Goal: Task Accomplishment & Management: Complete application form

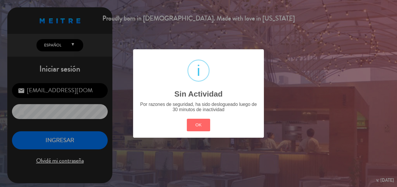
drag, startPoint x: 197, startPoint y: 128, endPoint x: 194, endPoint y: 126, distance: 3.8
click at [197, 128] on button "OK" at bounding box center [199, 125] width 24 height 13
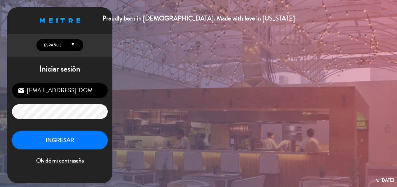
click at [79, 141] on button "INGRESAR" at bounding box center [60, 140] width 96 height 18
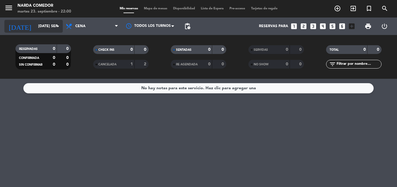
click at [48, 22] on input "[DATE] sep." at bounding box center [59, 26] width 49 height 10
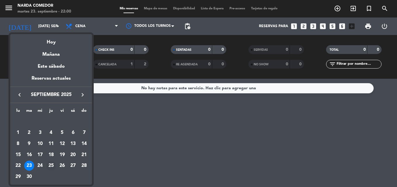
click at [49, 164] on div "25" at bounding box center [51, 166] width 10 height 10
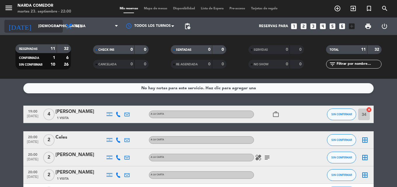
click at [46, 28] on input "[DEMOGRAPHIC_DATA] [DATE]" at bounding box center [59, 26] width 49 height 10
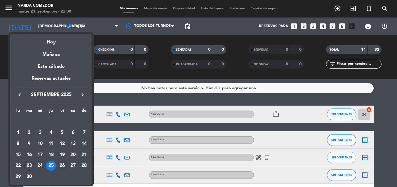
click at [64, 163] on div "26" at bounding box center [62, 166] width 10 height 10
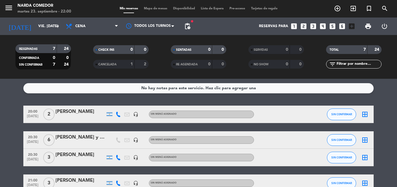
click at [76, 152] on div "[PERSON_NAME]" at bounding box center [81, 155] width 50 height 8
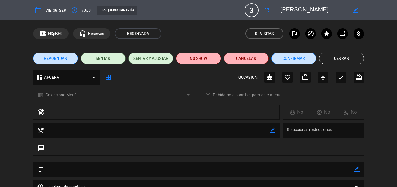
click at [350, 56] on button "Cerrar" at bounding box center [341, 59] width 45 height 12
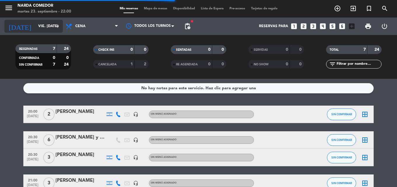
click at [41, 28] on input "vie. [DATE]" at bounding box center [59, 26] width 49 height 10
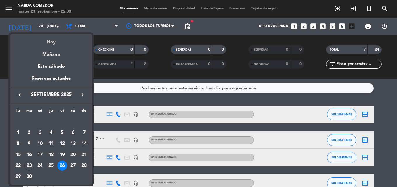
click at [51, 42] on div "Hoy" at bounding box center [51, 40] width 82 height 12
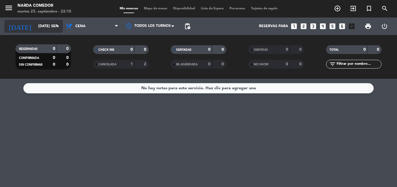
click at [62, 25] on input "[DATE] sep." at bounding box center [59, 26] width 49 height 10
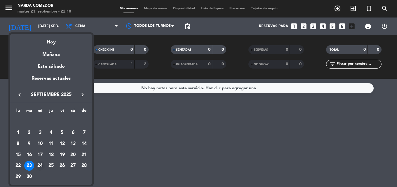
click at [42, 164] on div "24" at bounding box center [40, 166] width 10 height 10
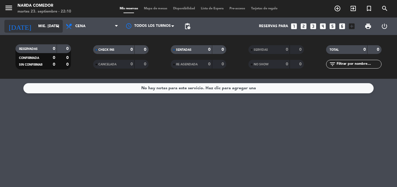
click at [49, 27] on input "mié. [DATE]" at bounding box center [59, 26] width 49 height 10
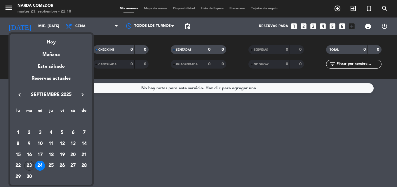
click at [30, 162] on div "23" at bounding box center [29, 166] width 10 height 10
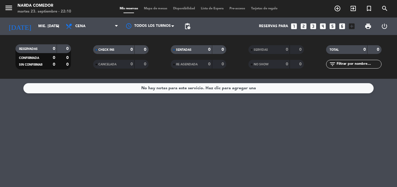
type input "[DATE] sep."
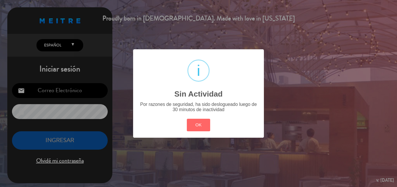
type input "[EMAIL_ADDRESS][DOMAIN_NAME]"
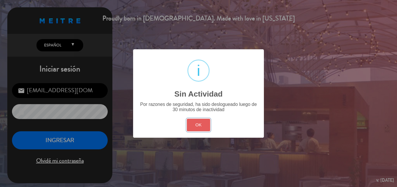
click at [197, 125] on button "OK" at bounding box center [199, 125] width 24 height 13
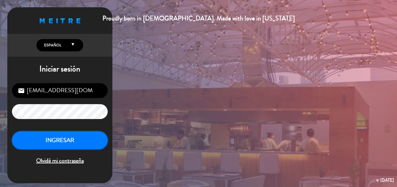
click at [99, 138] on button "INGRESAR" at bounding box center [60, 140] width 96 height 18
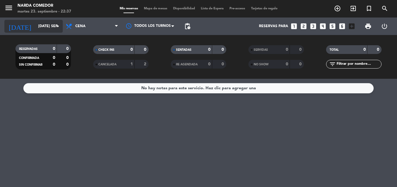
click at [46, 25] on input "[DATE] sep." at bounding box center [59, 26] width 49 height 10
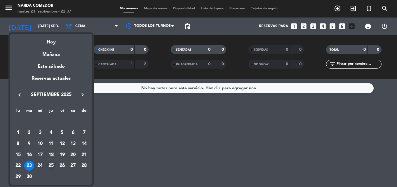
click at [54, 166] on div "25" at bounding box center [51, 166] width 10 height 10
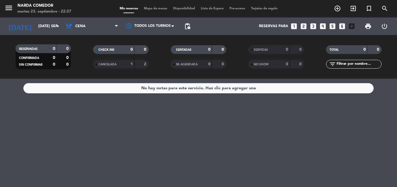
type input "[DEMOGRAPHIC_DATA] [DATE]"
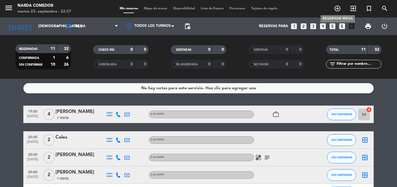
click at [337, 8] on icon "add_circle_outline" at bounding box center [337, 8] width 7 height 7
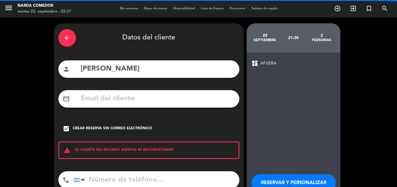
click at [68, 36] on icon "arrow_back" at bounding box center [67, 37] width 7 height 7
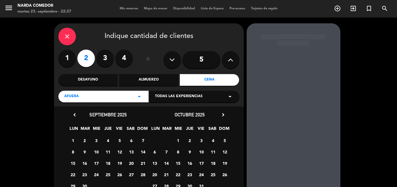
click at [67, 34] on icon "close" at bounding box center [67, 36] width 7 height 7
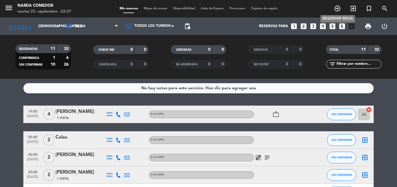
click at [335, 8] on icon "add_circle_outline" at bounding box center [337, 8] width 7 height 7
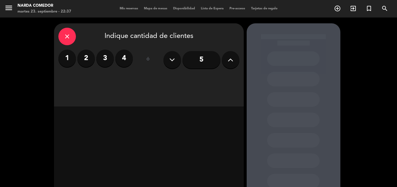
click at [69, 58] on label "1" at bounding box center [67, 59] width 18 height 18
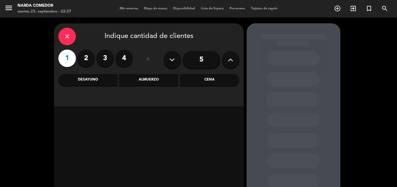
click at [200, 81] on div "Cena" at bounding box center [209, 80] width 59 height 12
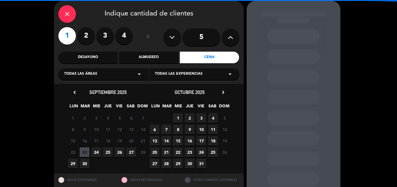
scroll to position [29, 0]
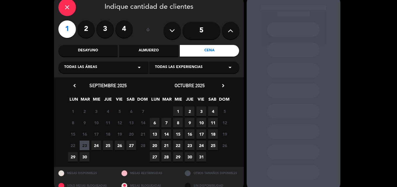
click at [108, 145] on span "25" at bounding box center [108, 146] width 10 height 10
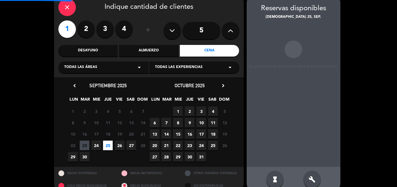
scroll to position [23, 0]
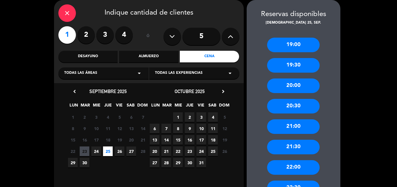
click at [292, 131] on div "21:00" at bounding box center [293, 126] width 53 height 15
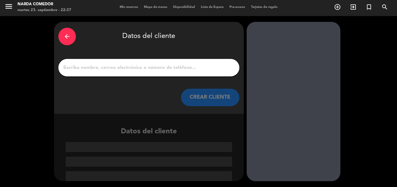
scroll to position [1, 0]
click at [172, 72] on input "1" at bounding box center [149, 68] width 172 height 8
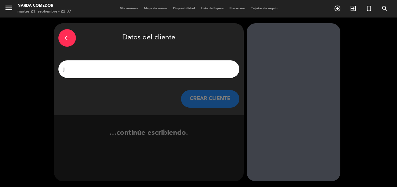
scroll to position [0, 0]
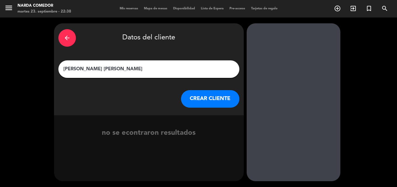
type input "[PERSON_NAME] [PERSON_NAME]"
click at [200, 101] on button "CREAR CLIENTE" at bounding box center [210, 99] width 58 height 18
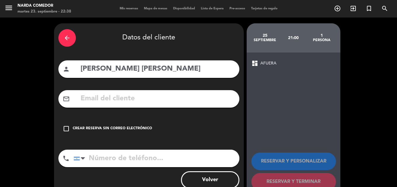
click at [110, 129] on div "Crear reserva sin correo electrónico" at bounding box center [112, 129] width 79 height 6
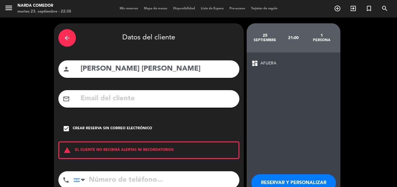
scroll to position [29, 0]
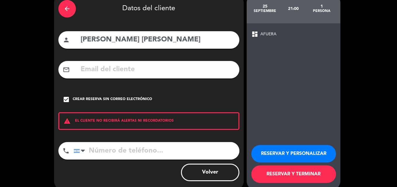
click at [142, 150] on input "tel" at bounding box center [157, 151] width 166 height 18
paste input "54 9 11 5262-7760"
drag, startPoint x: 105, startPoint y: 151, endPoint x: 78, endPoint y: 159, distance: 28.3
click at [78, 159] on div "[GEOGRAPHIC_DATA] +1 [GEOGRAPHIC_DATA] +44 [GEOGRAPHIC_DATA] ([GEOGRAPHIC_DATA]…" at bounding box center [157, 151] width 166 height 18
type input "1152627760"
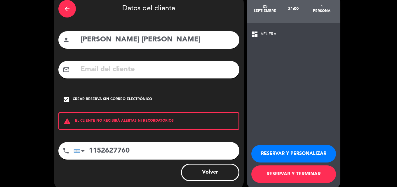
click at [326, 174] on button "RESERVAR Y TERMINAR" at bounding box center [294, 175] width 85 height 18
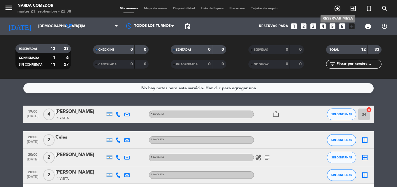
click at [337, 9] on icon "add_circle_outline" at bounding box center [337, 8] width 7 height 7
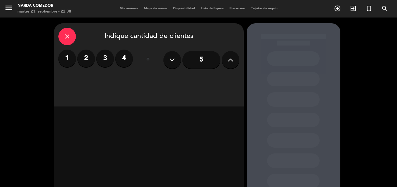
click at [105, 62] on label "3" at bounding box center [105, 59] width 18 height 18
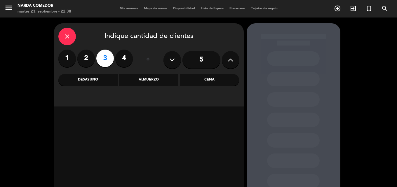
click at [202, 83] on div "Cena" at bounding box center [209, 80] width 59 height 12
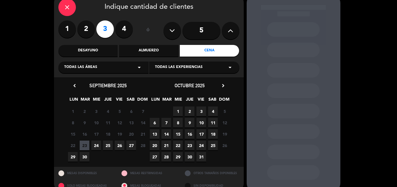
click at [108, 146] on span "25" at bounding box center [108, 146] width 10 height 10
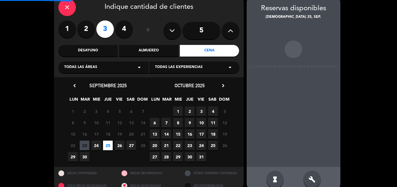
scroll to position [23, 0]
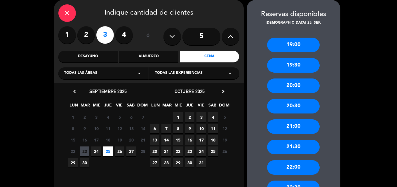
click at [297, 128] on div "21:00" at bounding box center [293, 126] width 53 height 15
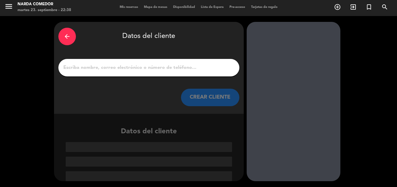
scroll to position [1, 0]
click at [153, 64] on input "1" at bounding box center [149, 68] width 172 height 8
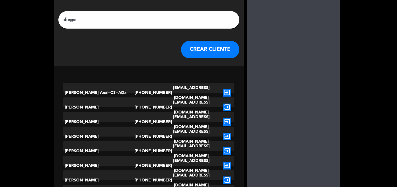
scroll to position [58, 0]
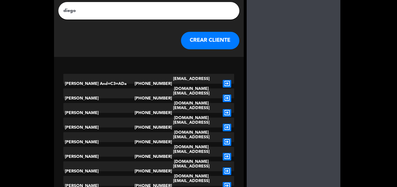
type input "diego"
click at [84, 167] on div "[PERSON_NAME]" at bounding box center [98, 172] width 71 height 20
click at [228, 168] on icon "exit_to_app" at bounding box center [227, 172] width 8 height 8
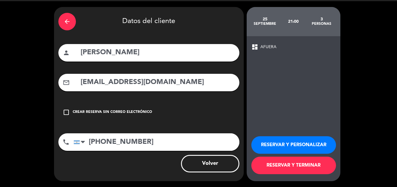
click at [323, 167] on button "RESERVAR Y TERMINAR" at bounding box center [294, 166] width 85 height 18
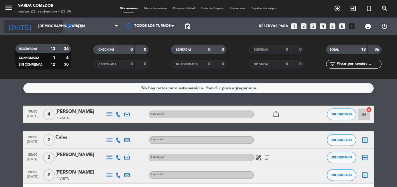
click at [56, 26] on icon "arrow_drop_down" at bounding box center [57, 26] width 7 height 7
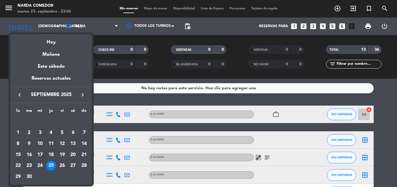
click at [51, 163] on div "25" at bounding box center [51, 166] width 10 height 10
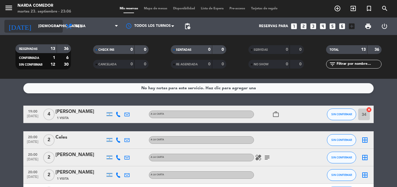
click at [54, 23] on input "[DEMOGRAPHIC_DATA] [DATE]" at bounding box center [59, 26] width 49 height 10
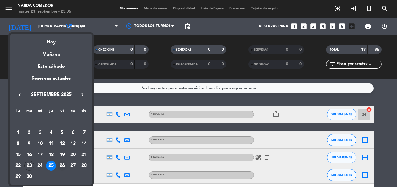
click at [61, 165] on div "26" at bounding box center [62, 166] width 10 height 10
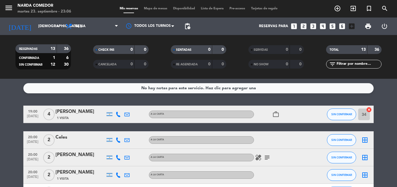
type input "vie. [DATE]"
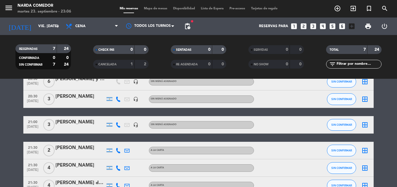
scroll to position [88, 0]
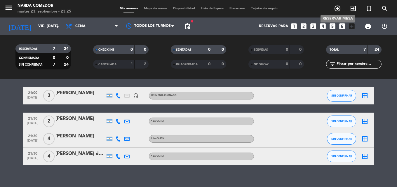
click at [334, 9] on icon "add_circle_outline" at bounding box center [337, 8] width 7 height 7
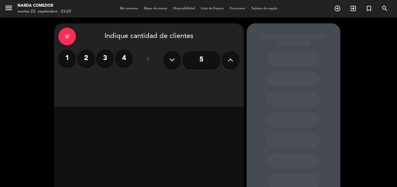
click at [192, 61] on input "5" at bounding box center [202, 60] width 38 height 18
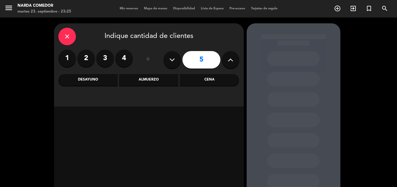
click at [202, 82] on div "Cena" at bounding box center [209, 80] width 59 height 12
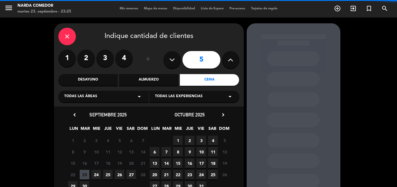
scroll to position [29, 0]
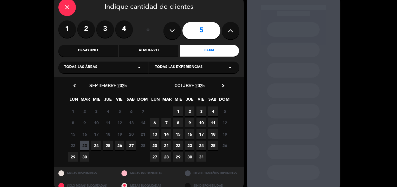
click at [121, 146] on span "26" at bounding box center [120, 146] width 10 height 10
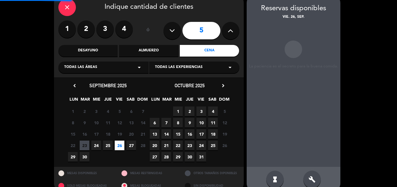
scroll to position [23, 0]
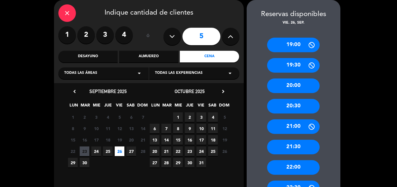
click at [293, 150] on div "21:30" at bounding box center [293, 147] width 53 height 15
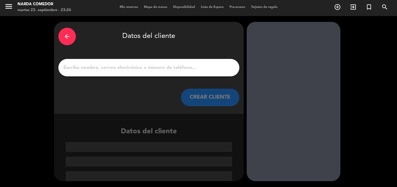
scroll to position [1, 0]
click at [119, 65] on input "1" at bounding box center [149, 68] width 172 height 8
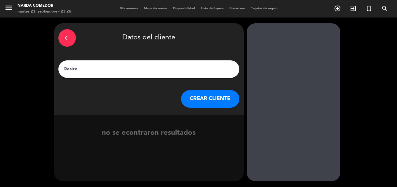
type input "Desiré"
click at [211, 98] on button "CREAR CLIENTE" at bounding box center [210, 99] width 58 height 18
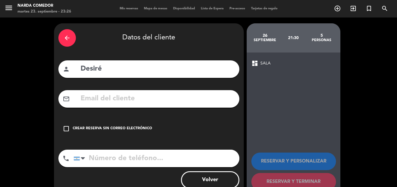
click at [84, 129] on div "Crear reserva sin correo electrónico" at bounding box center [112, 129] width 79 height 6
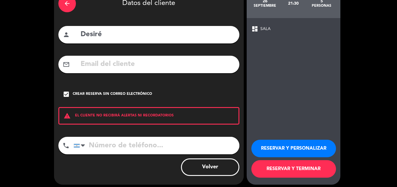
scroll to position [38, 0]
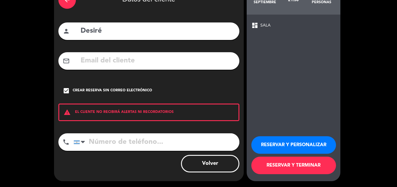
click at [111, 147] on input "tel" at bounding box center [157, 143] width 166 height 18
type input "1168196160"
click at [278, 164] on button "RESERVAR Y TERMINAR" at bounding box center [294, 166] width 85 height 18
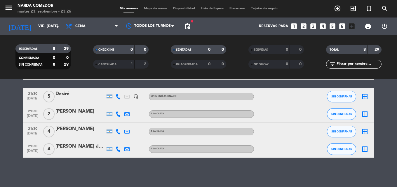
scroll to position [83, 0]
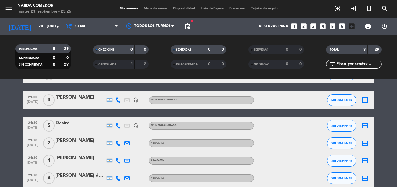
click at [91, 124] on div "Desiré" at bounding box center [81, 123] width 50 height 8
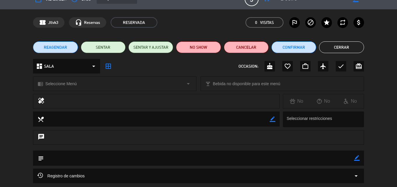
scroll to position [5, 0]
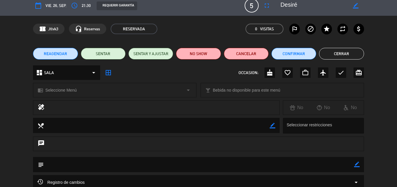
click at [339, 51] on button "Cerrar" at bounding box center [341, 54] width 45 height 12
